Goal: Information Seeking & Learning: Learn about a topic

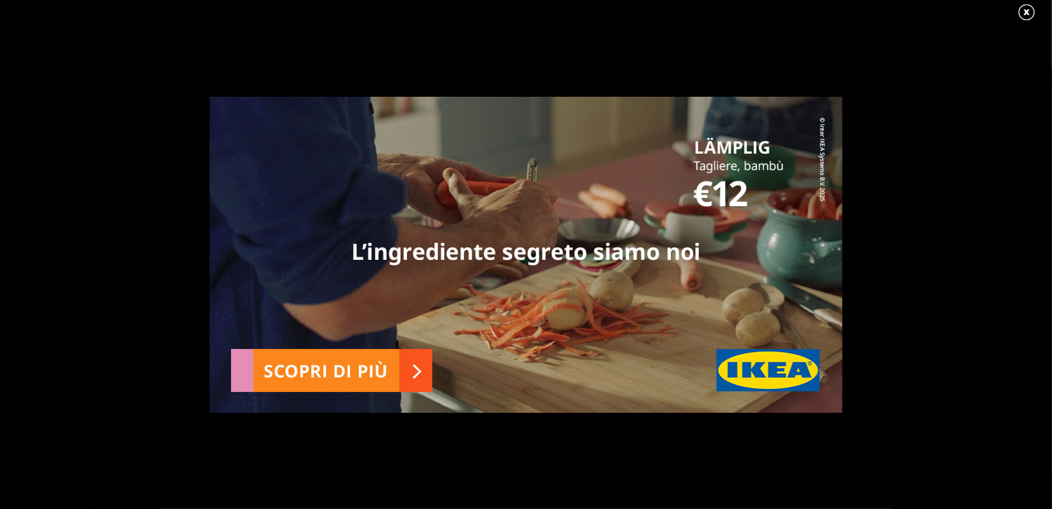
click at [1026, 14] on link at bounding box center [1033, 12] width 32 height 19
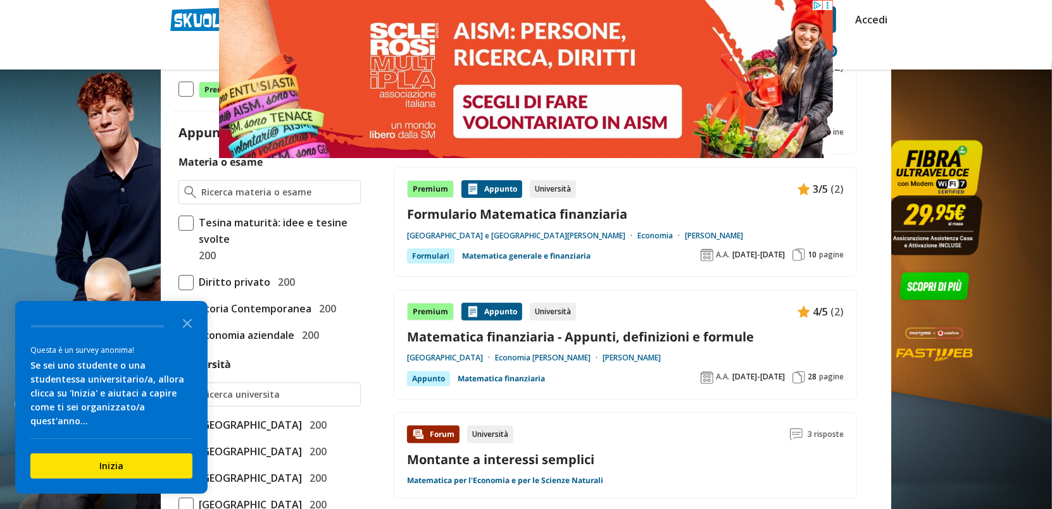
scroll to position [380, 0]
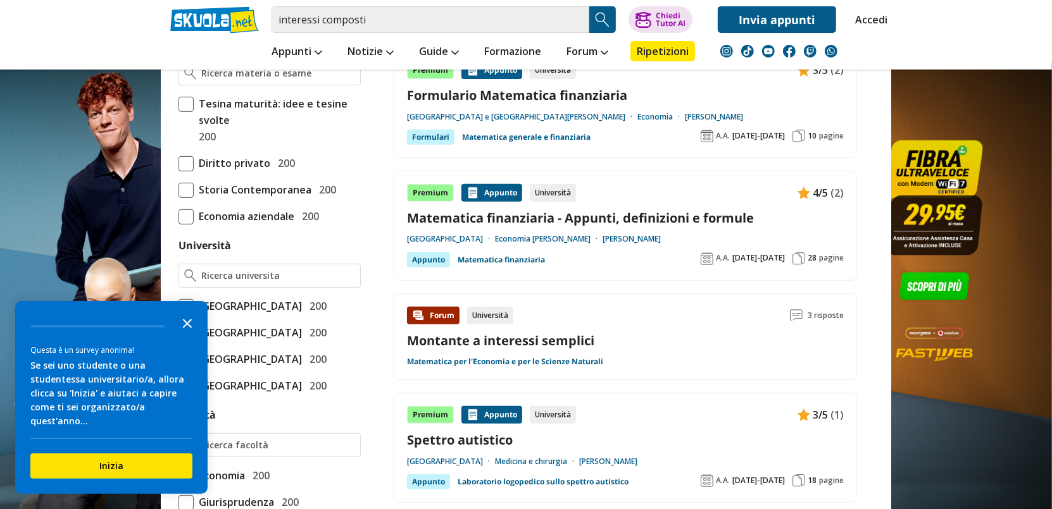
click at [185, 328] on polygon "Close the survey" at bounding box center [187, 323] width 9 height 9
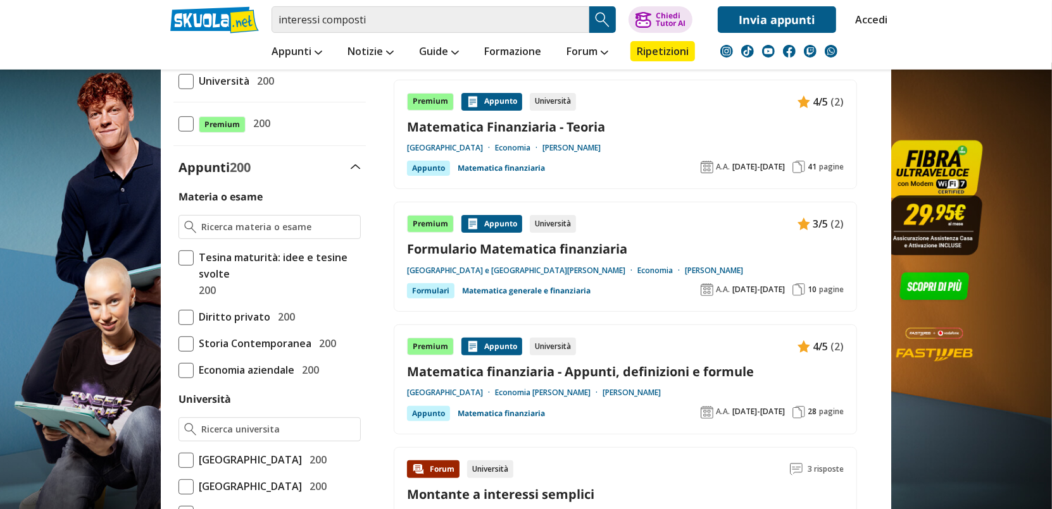
scroll to position [0, 0]
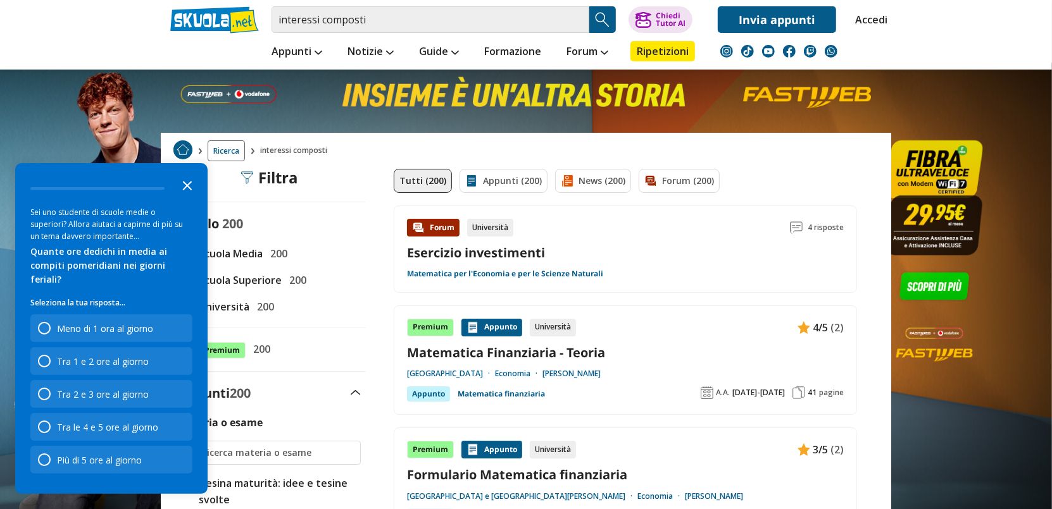
click at [184, 197] on icon "Close the survey" at bounding box center [187, 184] width 25 height 25
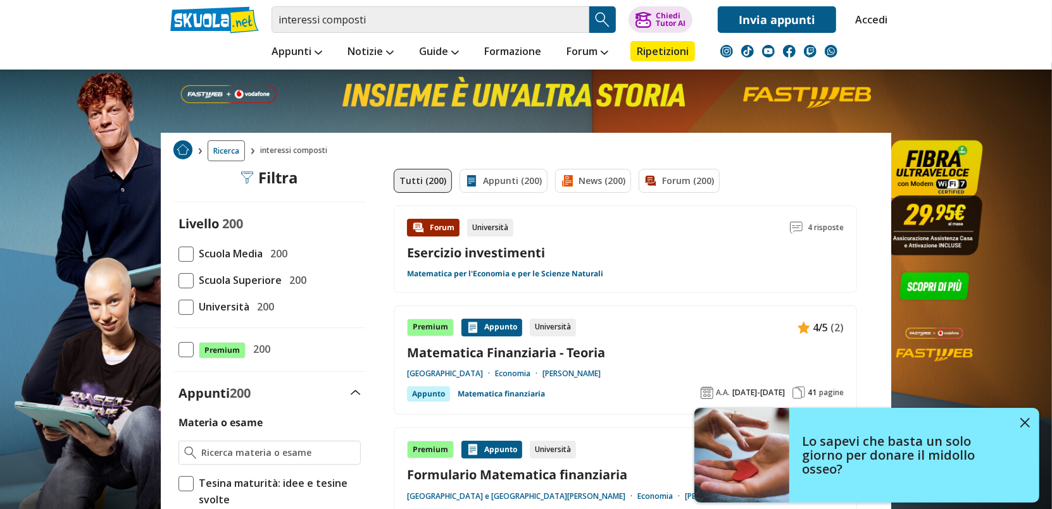
scroll to position [190, 0]
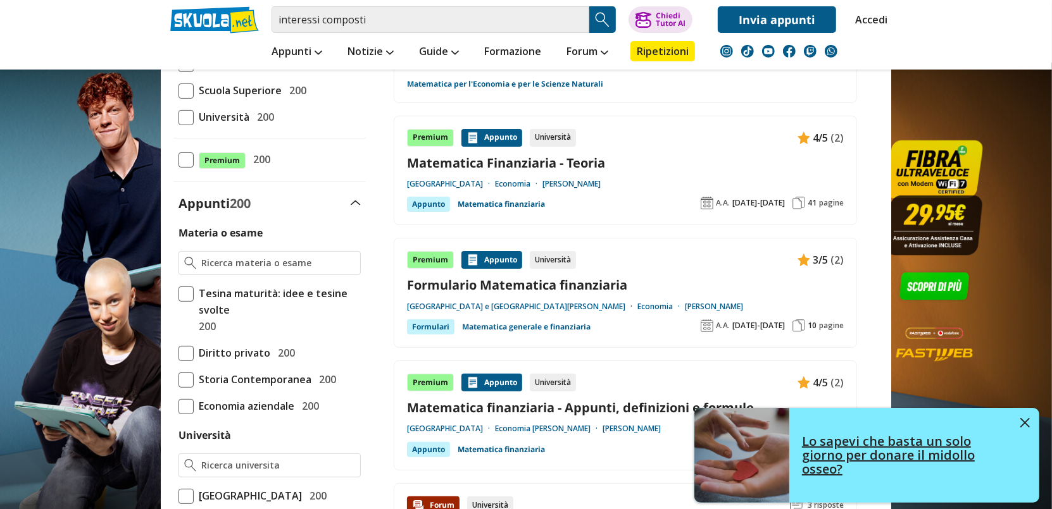
click at [1025, 422] on img at bounding box center [1024, 422] width 9 height 9
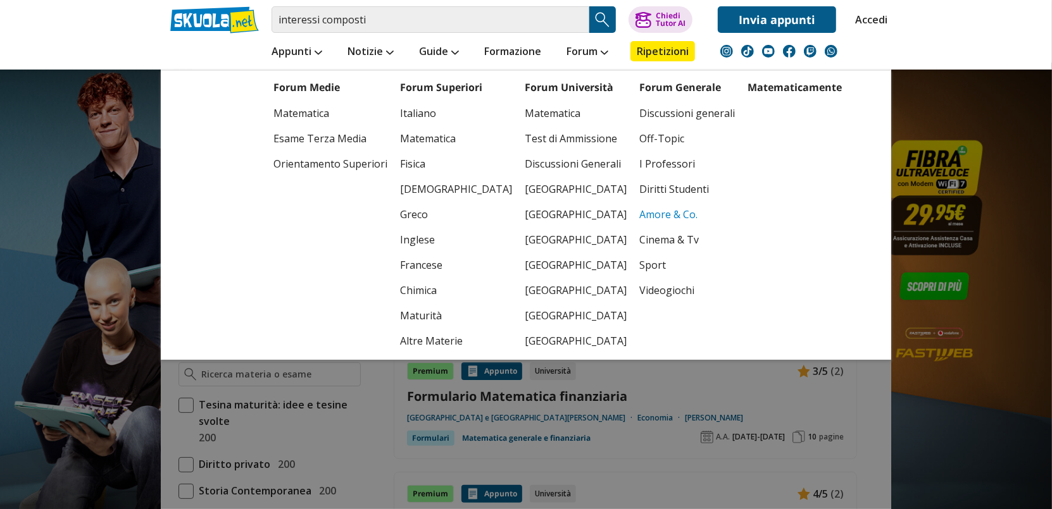
scroll to position [0, 0]
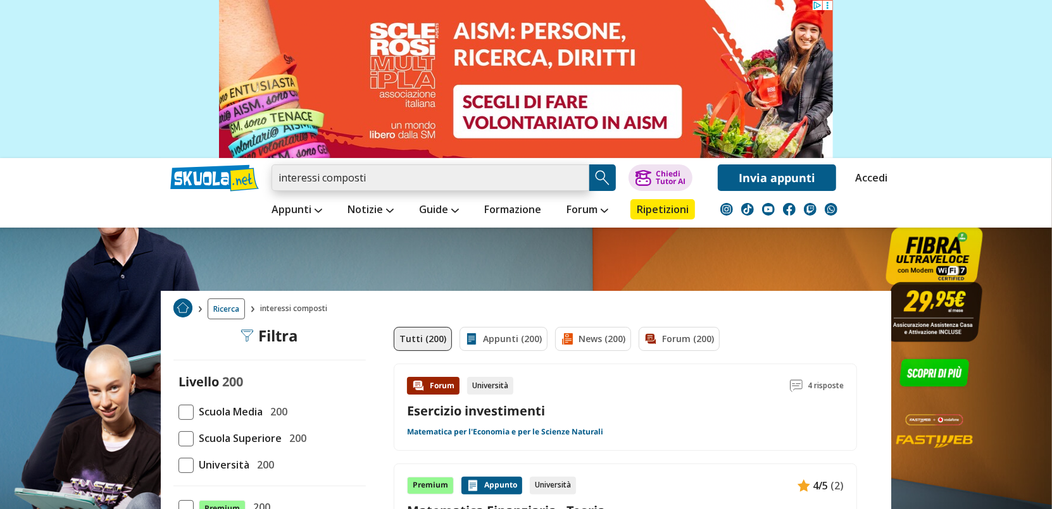
drag, startPoint x: 397, startPoint y: 182, endPoint x: 282, endPoint y: 170, distance: 115.8
click at [282, 170] on input "interessi composti" at bounding box center [430, 178] width 318 height 27
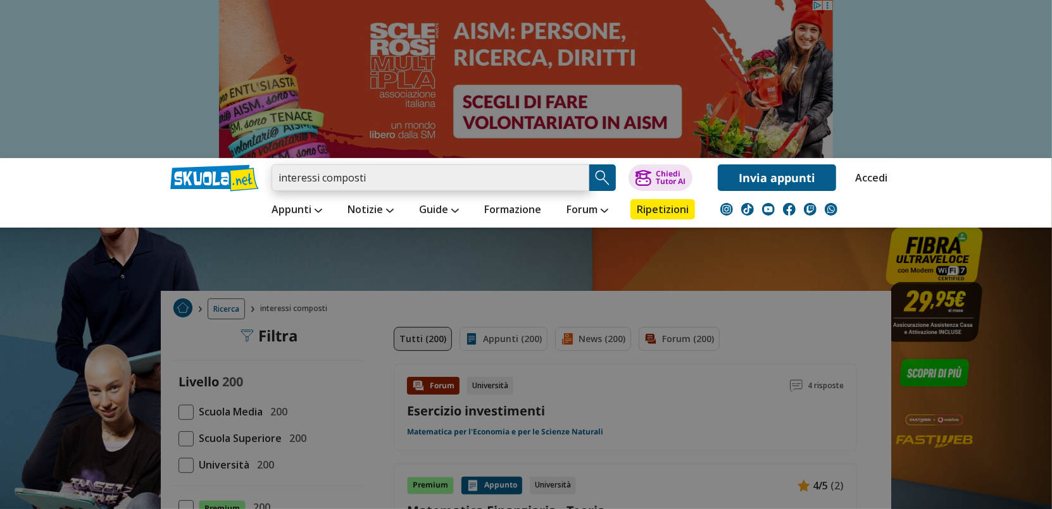
type input "i"
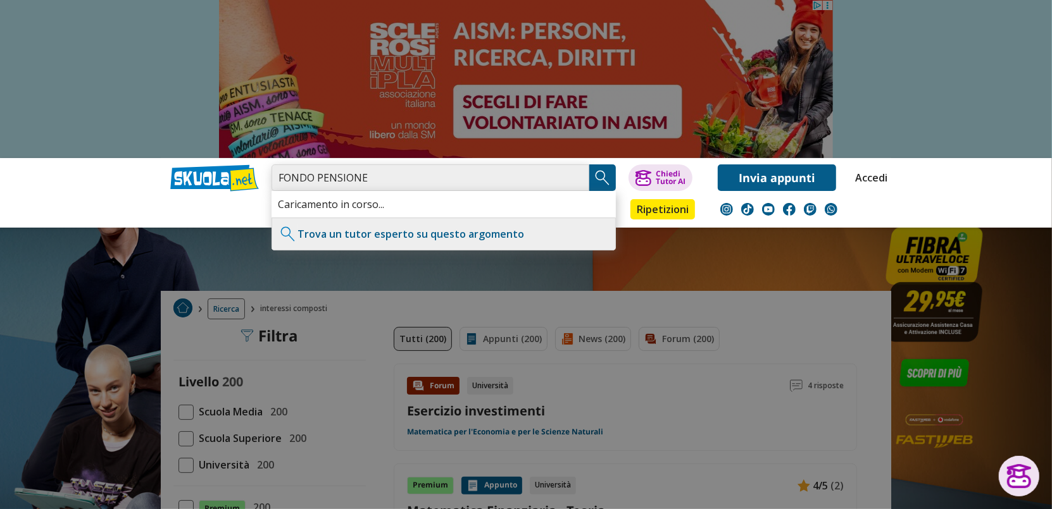
type input "FONDO PENSIONE"
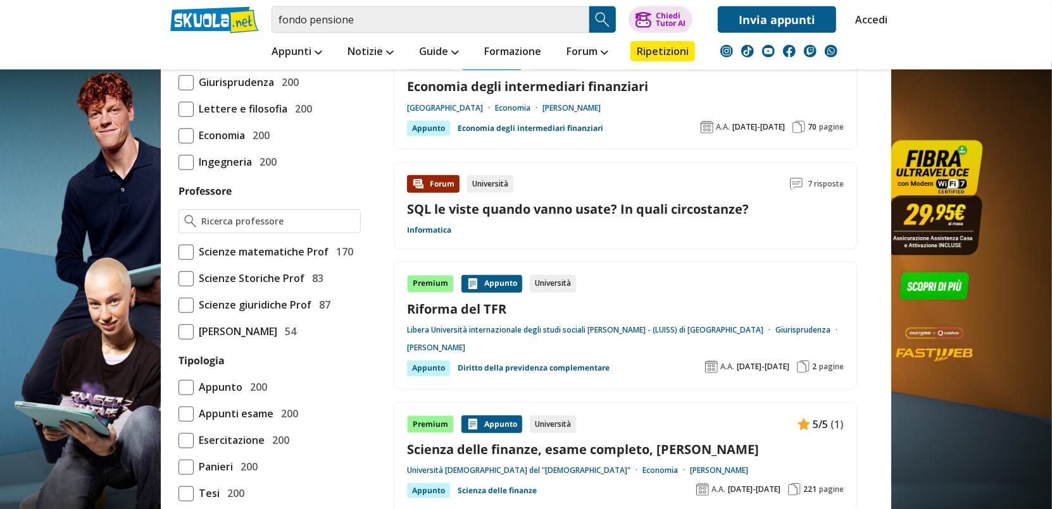
scroll to position [949, 0]
